Goal: Task Accomplishment & Management: Manage account settings

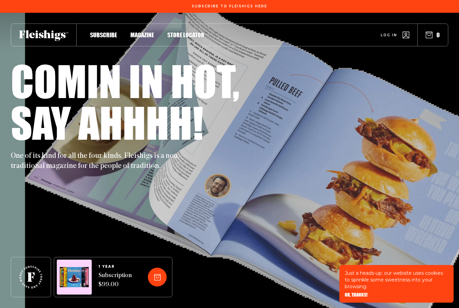
click at [402, 34] on link "Log in" at bounding box center [394, 35] width 29 height 7
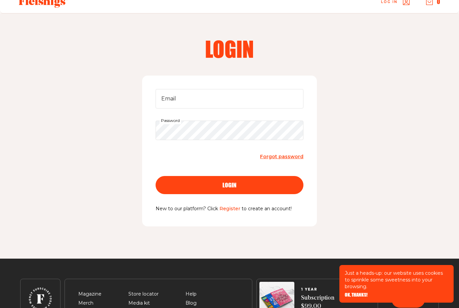
scroll to position [11, 0]
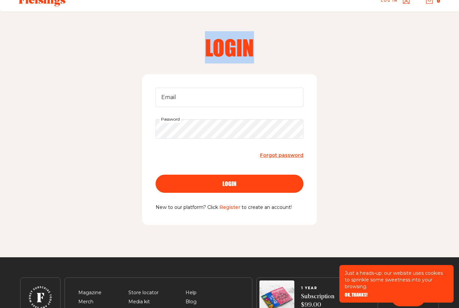
click at [276, 152] on span "Forgot password" at bounding box center [281, 155] width 43 height 6
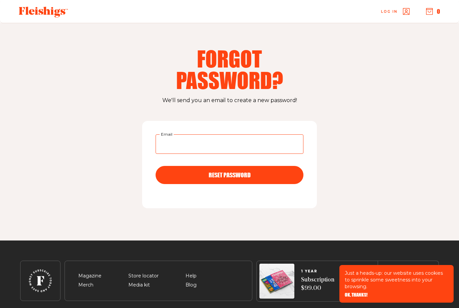
click at [175, 146] on input "Email" at bounding box center [229, 143] width 148 height 19
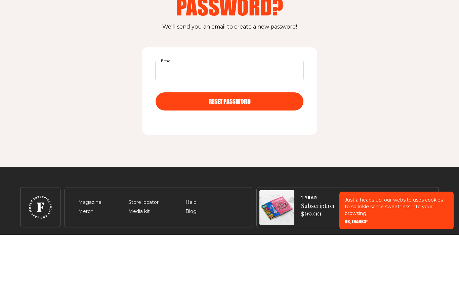
type input "suzanne.morris2@gmail.com"
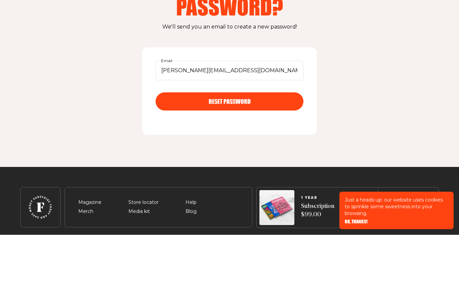
scroll to position [24, 0]
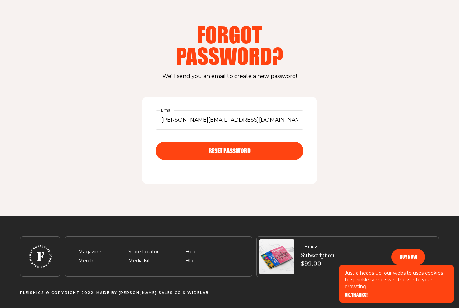
click at [185, 146] on button "RESET PASSWORD" at bounding box center [229, 151] width 148 height 18
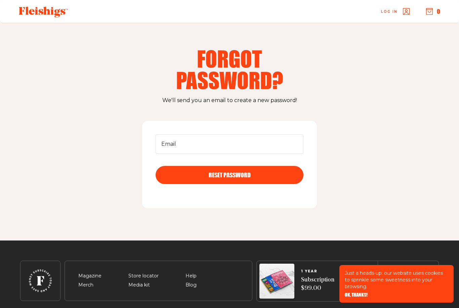
click at [394, 11] on span "Log in" at bounding box center [389, 11] width 16 height 5
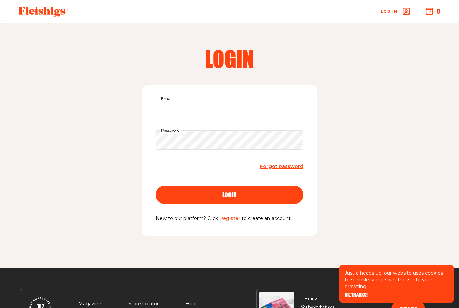
click at [170, 112] on input "Email" at bounding box center [229, 108] width 148 height 19
type input "suzanne.morris2@gmail.com"
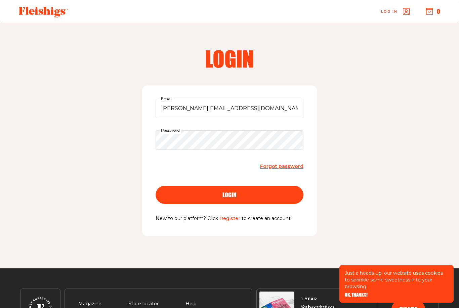
click at [229, 194] on button "login" at bounding box center [229, 195] width 148 height 18
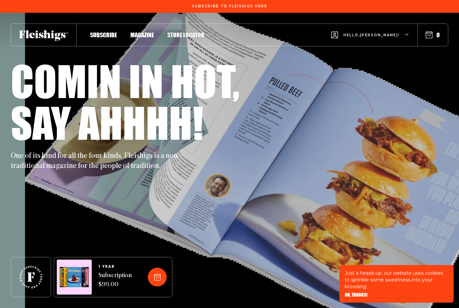
click at [355, 294] on span "OK, THANKS!" at bounding box center [355, 294] width 23 height 5
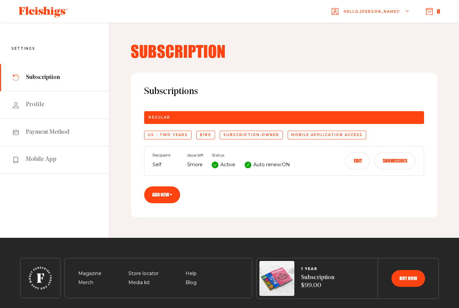
click at [195, 275] on span "Help" at bounding box center [190, 274] width 11 height 8
